Goal: Information Seeking & Learning: Stay updated

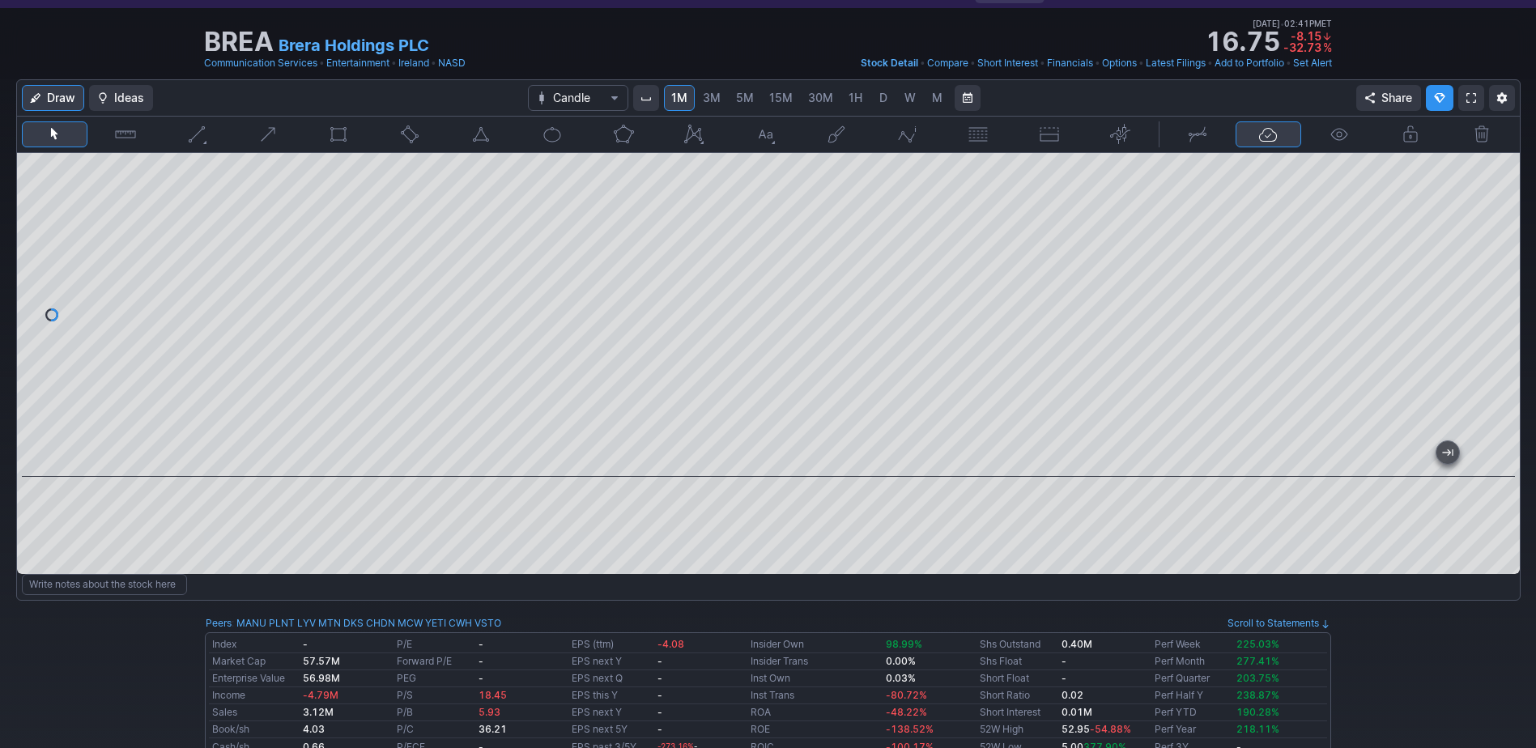
scroll to position [81, 0]
